Goal: Navigation & Orientation: Find specific page/section

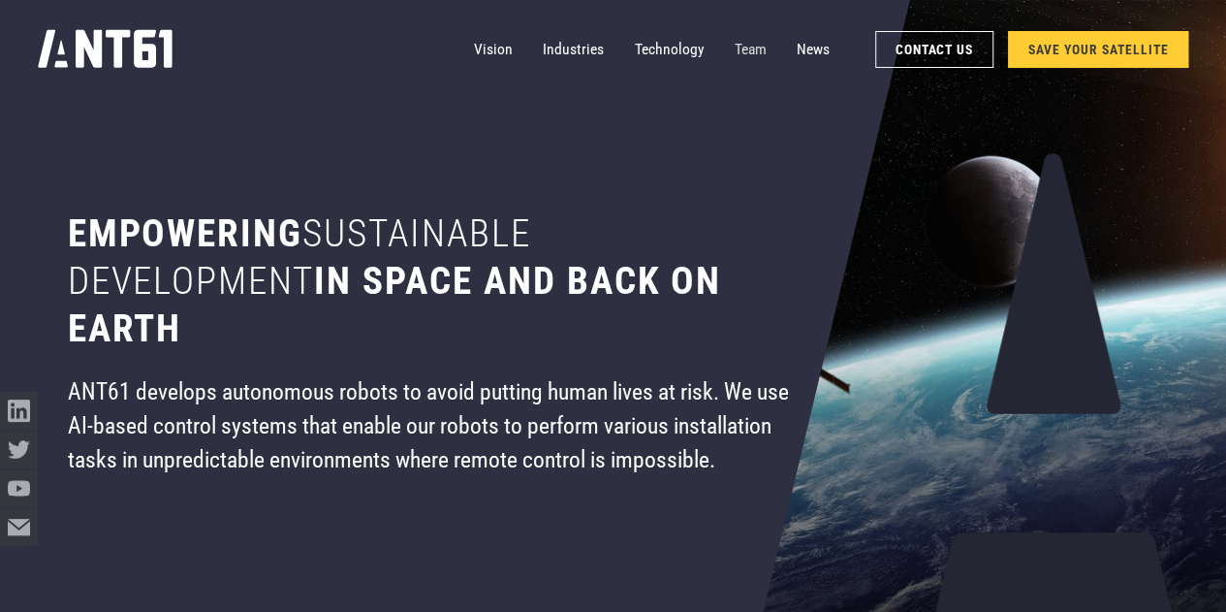
click at [735, 46] on link "Team" at bounding box center [751, 49] width 32 height 38
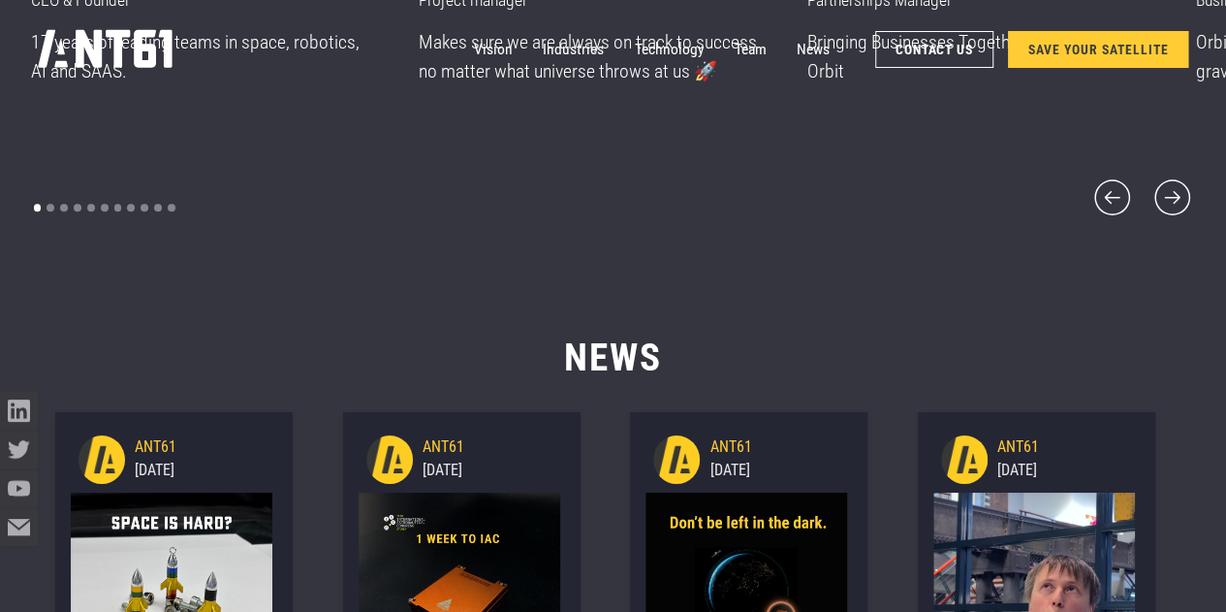
scroll to position [7668, 0]
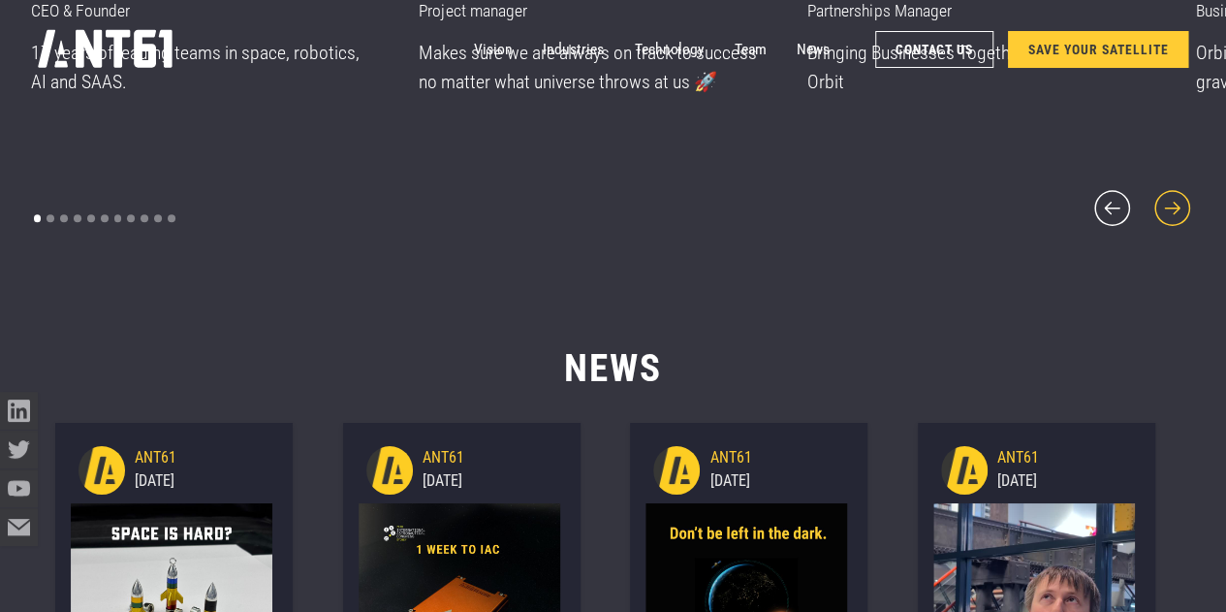
click at [1173, 189] on icon "next slide" at bounding box center [1173, 208] width 46 height 46
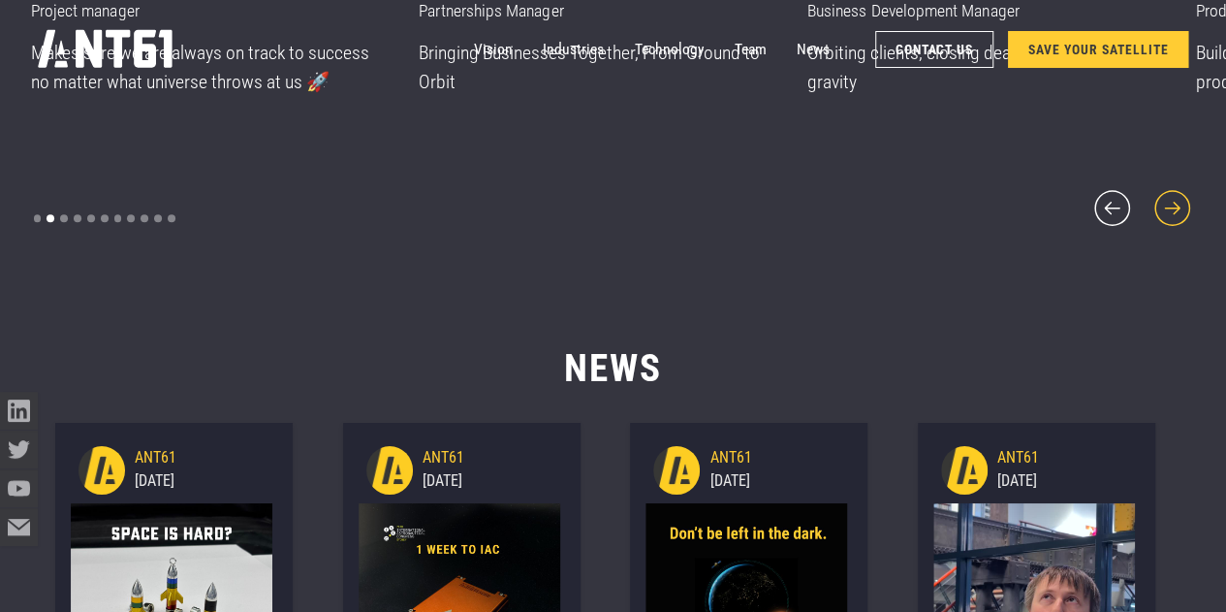
click at [1173, 189] on icon "next slide" at bounding box center [1173, 208] width 46 height 46
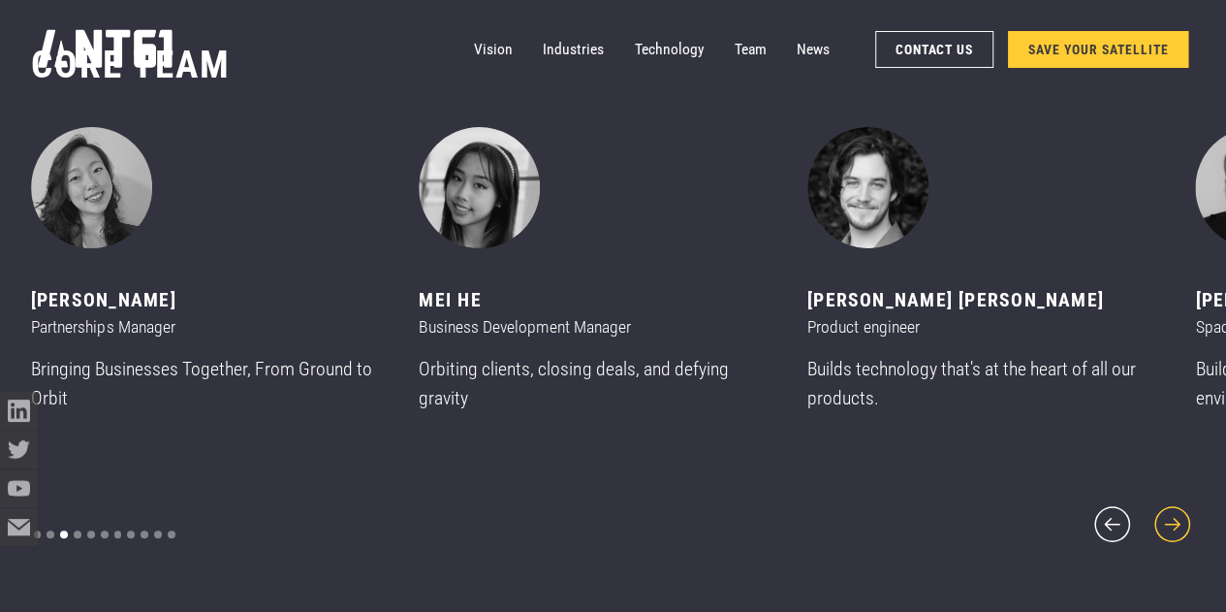
scroll to position [7350, 0]
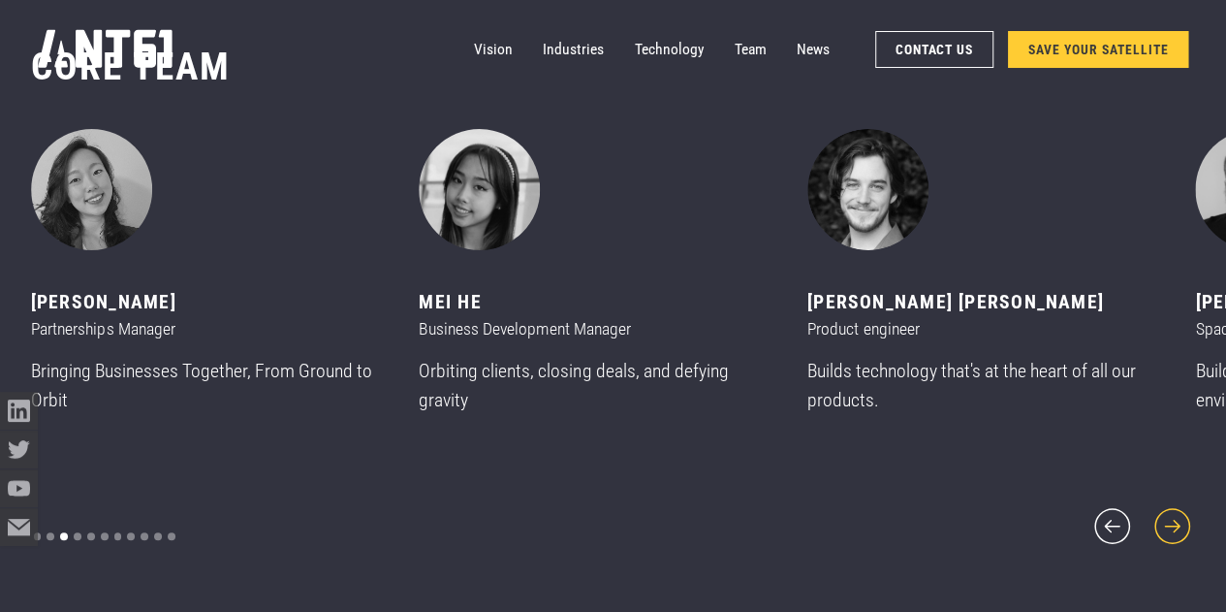
click at [1161, 515] on icon "next slide" at bounding box center [1173, 526] width 46 height 46
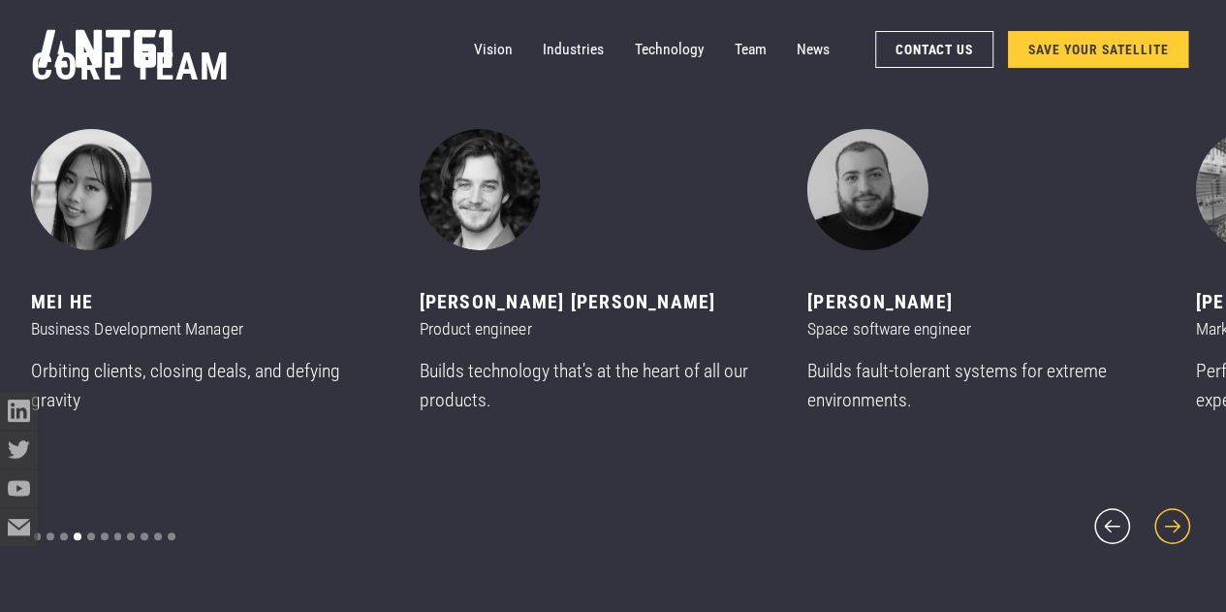
click at [1161, 515] on icon "next slide" at bounding box center [1173, 526] width 46 height 46
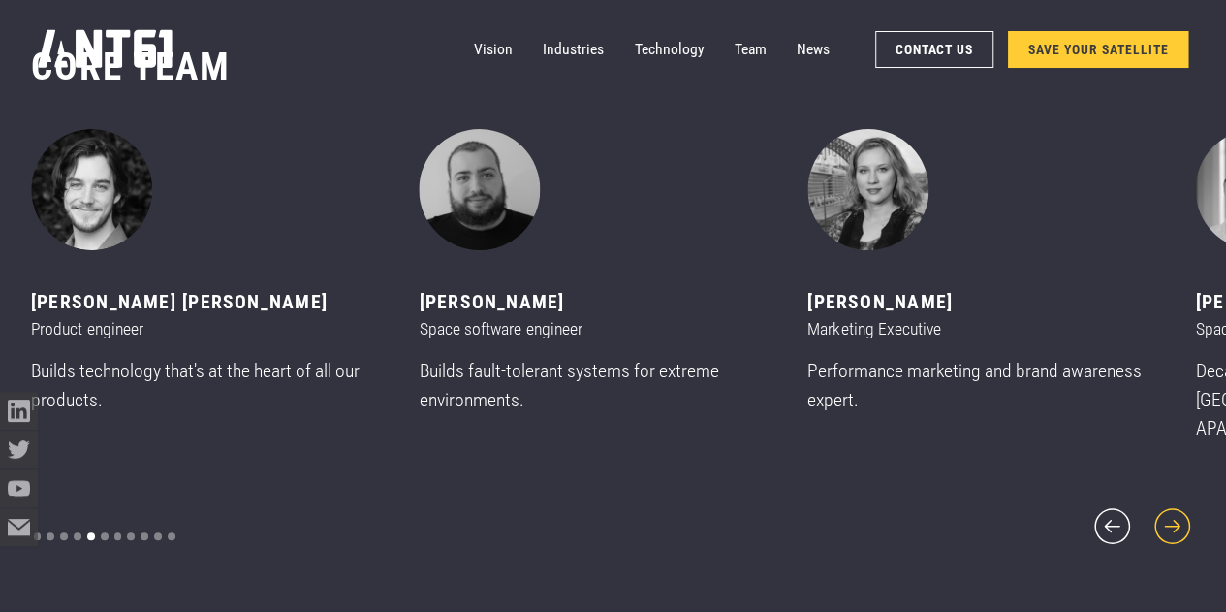
click at [1161, 515] on icon "next slide" at bounding box center [1173, 526] width 46 height 46
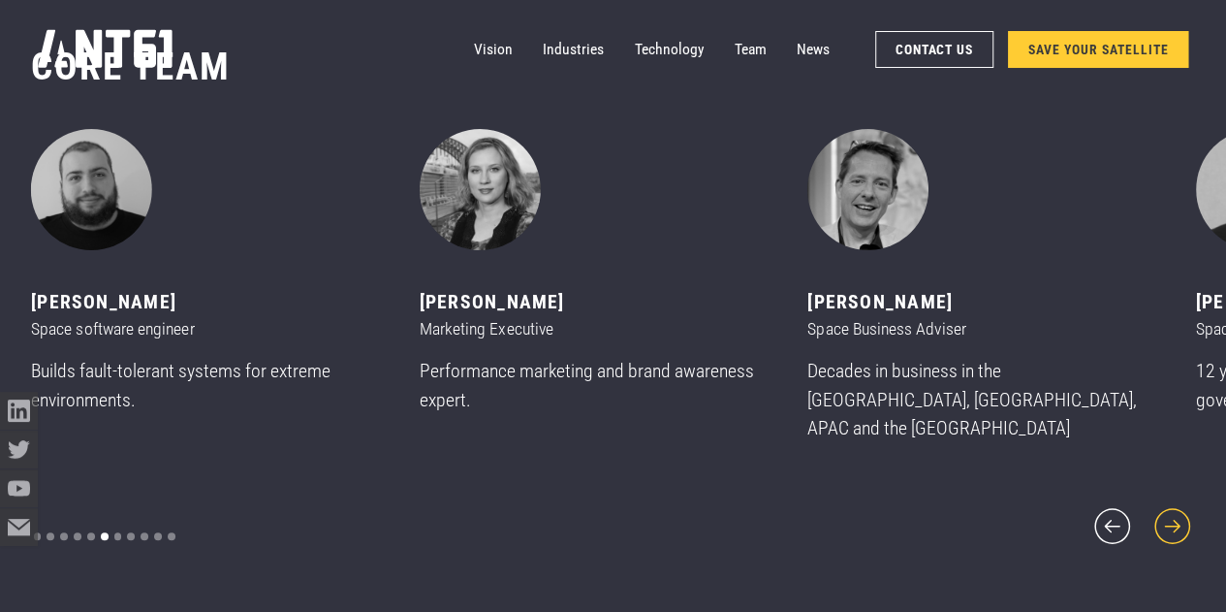
click at [1161, 515] on icon "next slide" at bounding box center [1173, 526] width 46 height 46
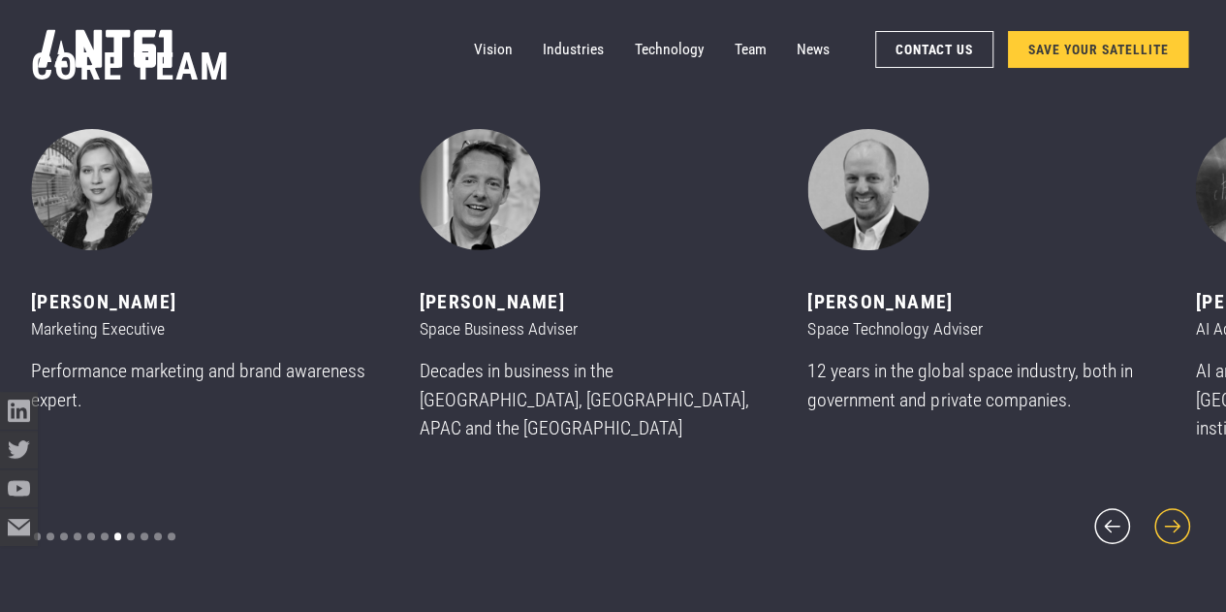
click at [1161, 515] on icon "next slide" at bounding box center [1173, 526] width 46 height 46
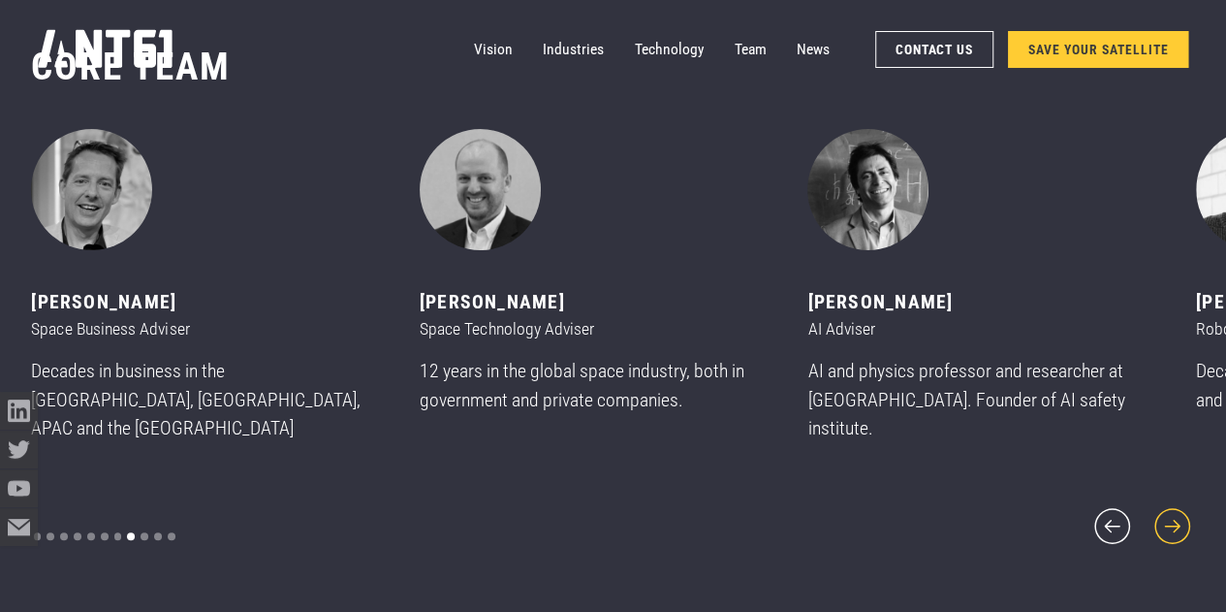
click at [1161, 515] on icon "next slide" at bounding box center [1173, 526] width 46 height 46
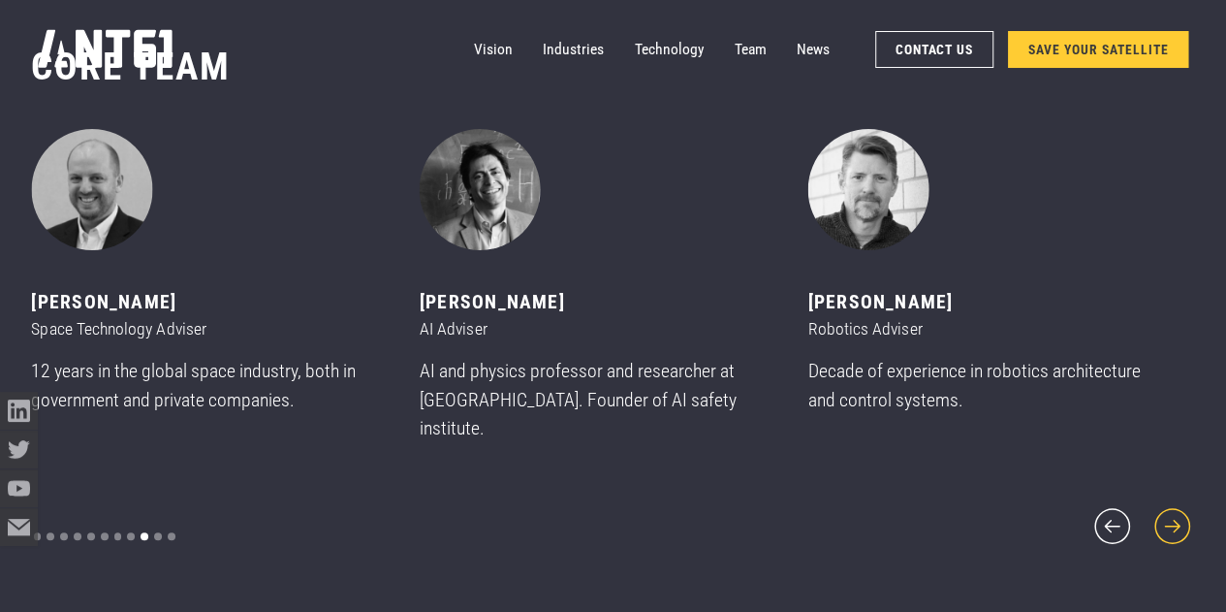
click at [1161, 515] on icon "next slide" at bounding box center [1173, 526] width 46 height 46
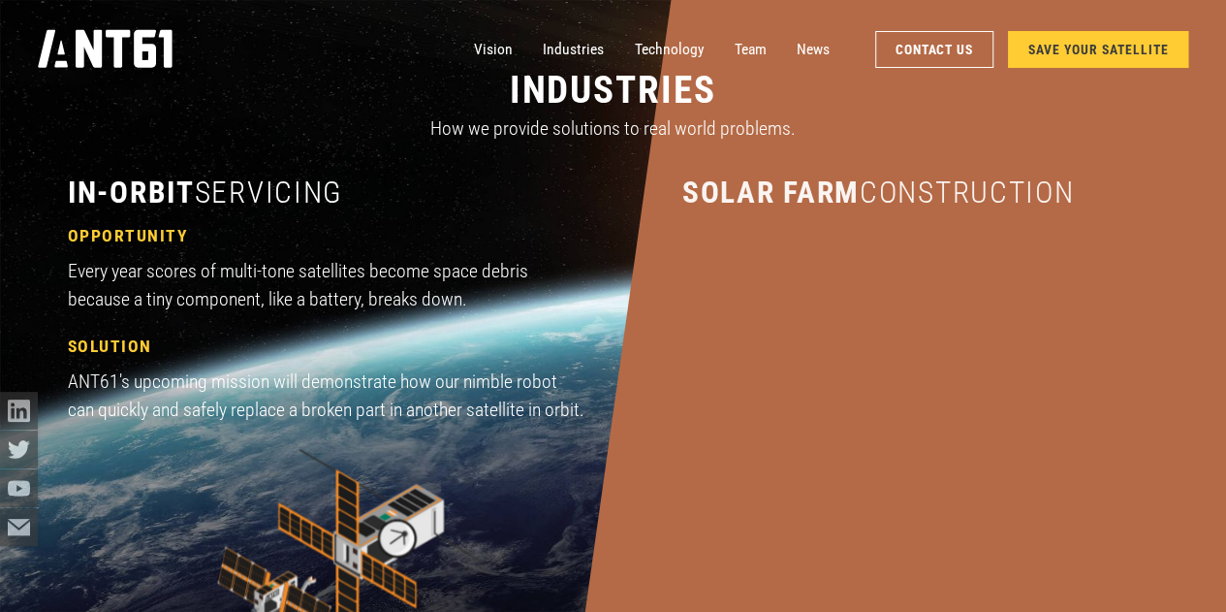
scroll to position [1275, 0]
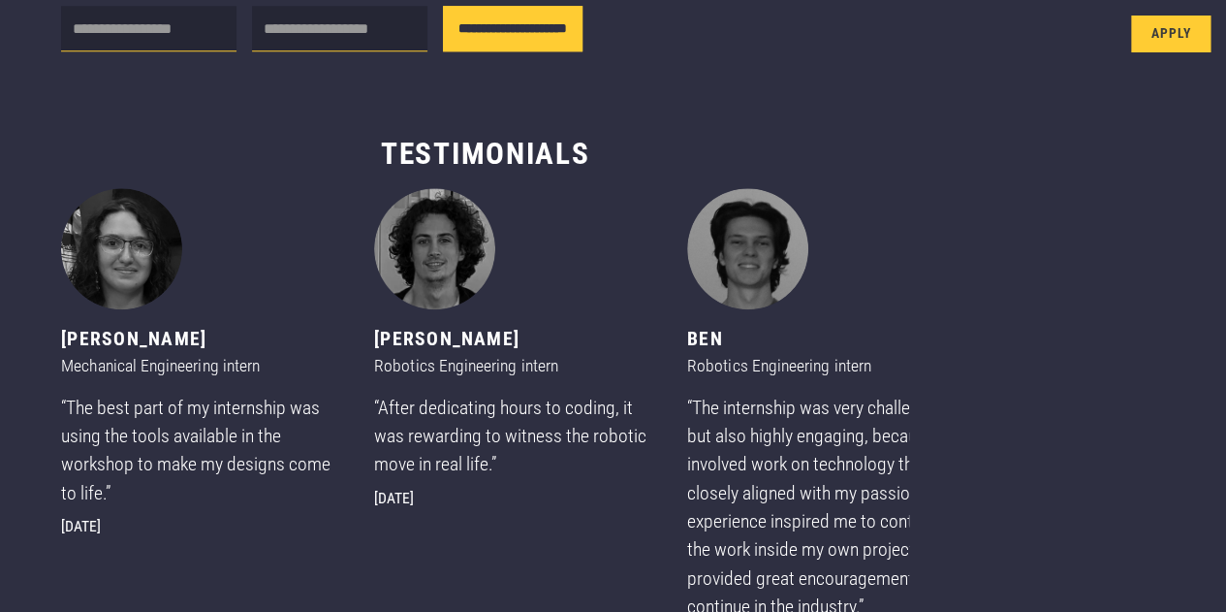
scroll to position [1111, 0]
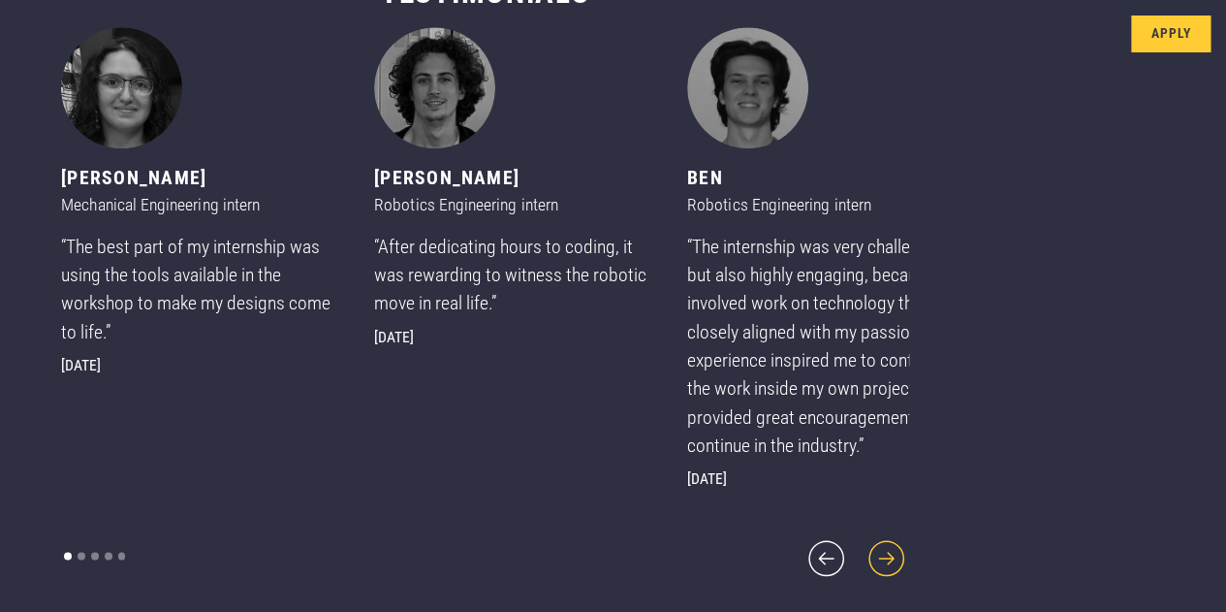
click at [864, 551] on icon "next slide" at bounding box center [887, 558] width 46 height 46
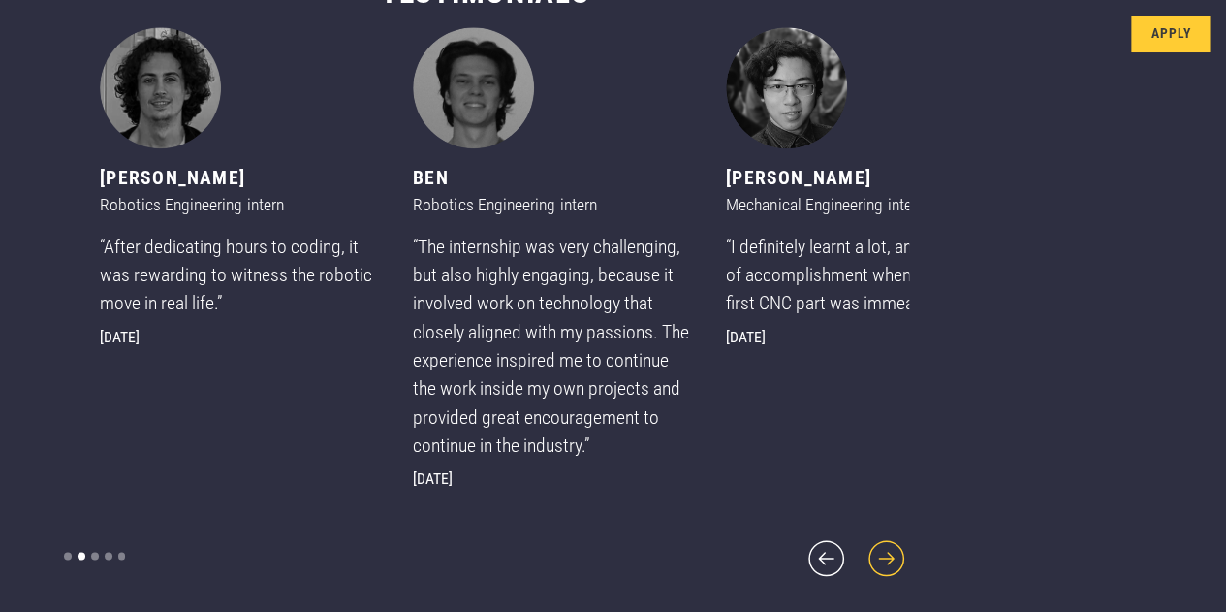
click at [864, 552] on icon "next slide" at bounding box center [887, 558] width 46 height 46
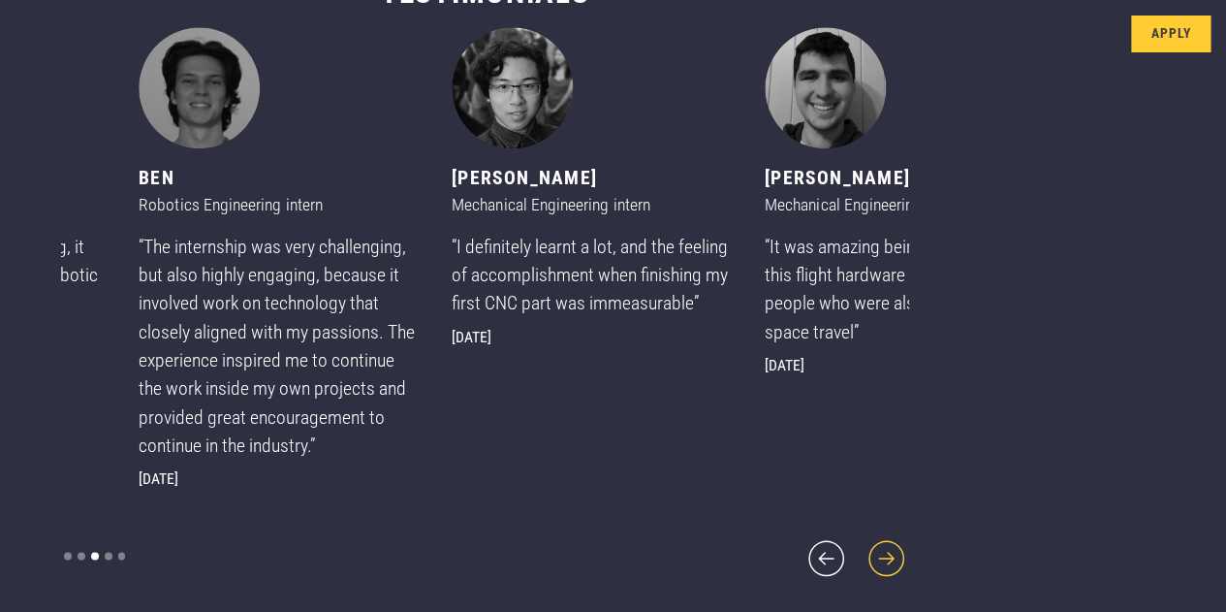
click at [864, 552] on icon "next slide" at bounding box center [887, 558] width 46 height 46
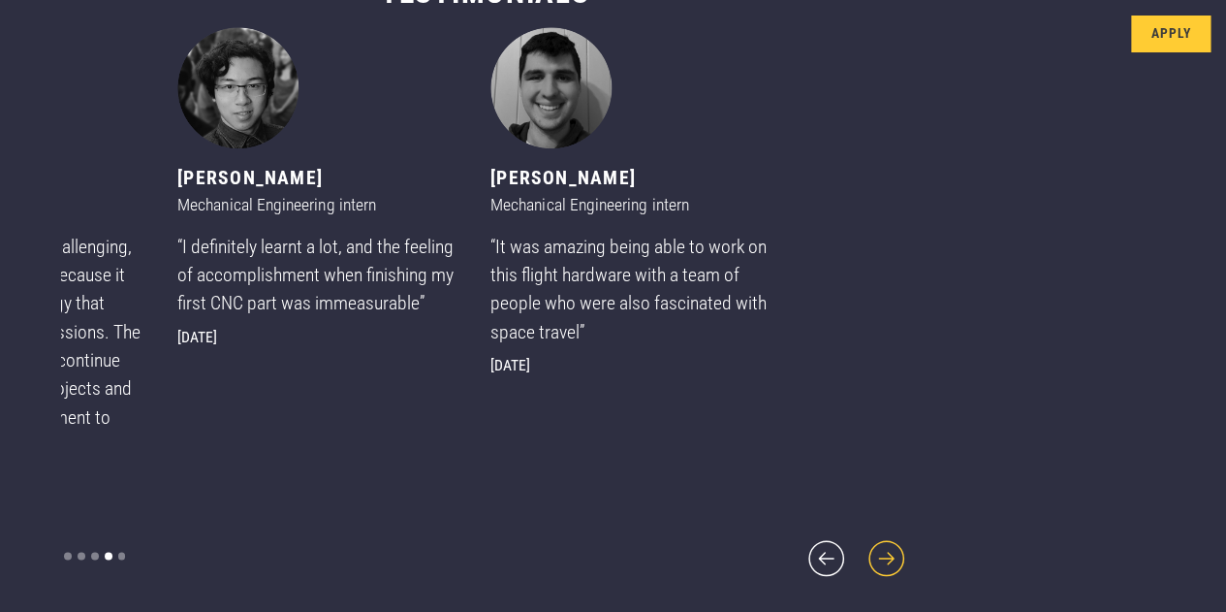
click at [864, 552] on icon "next slide" at bounding box center [887, 558] width 46 height 46
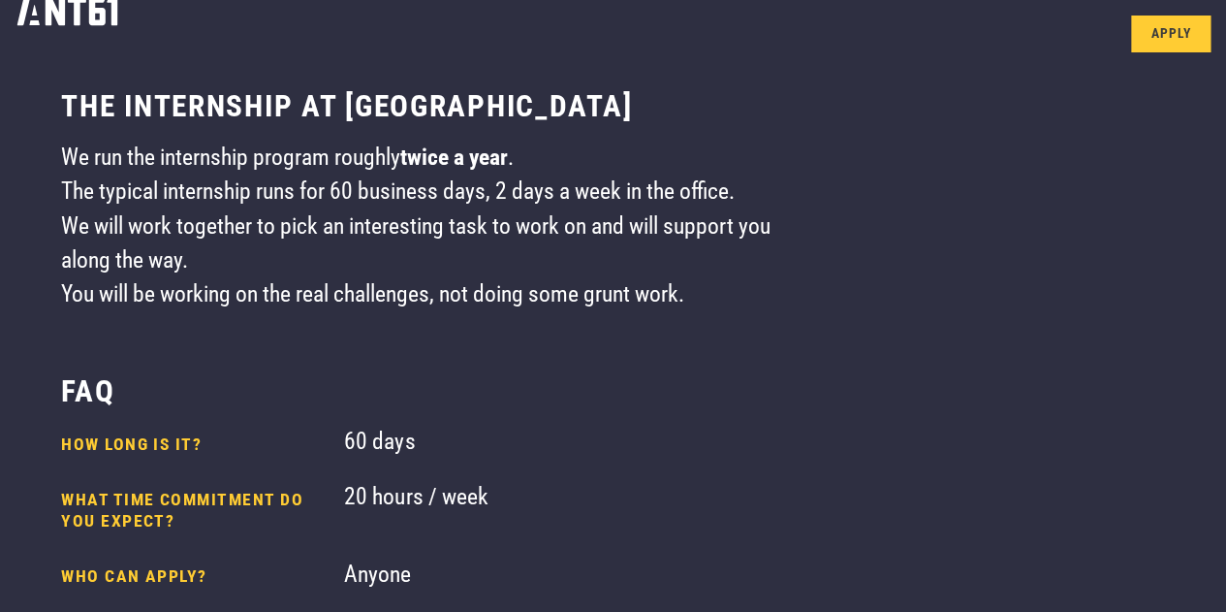
scroll to position [0, 0]
